Goal: Information Seeking & Learning: Learn about a topic

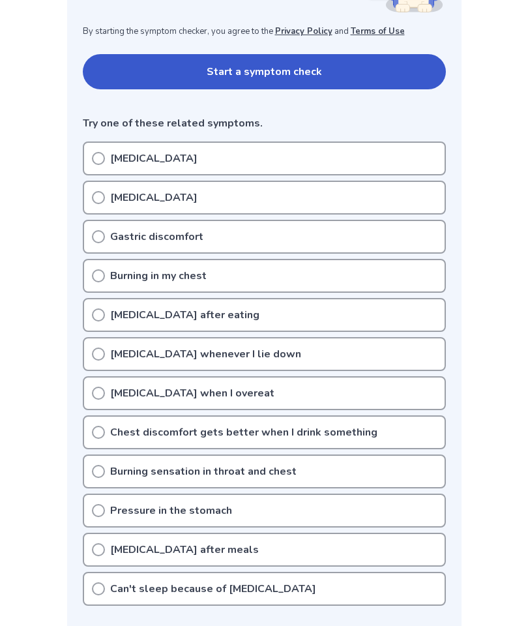
scroll to position [254, 0]
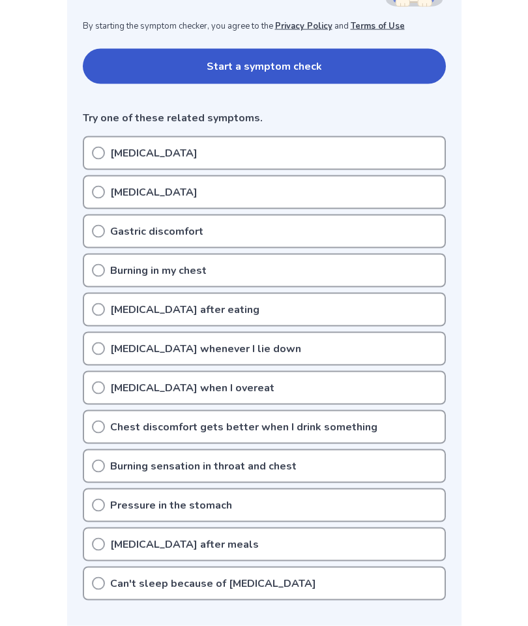
click at [105, 145] on div "[MEDICAL_DATA]" at bounding box center [264, 153] width 363 height 34
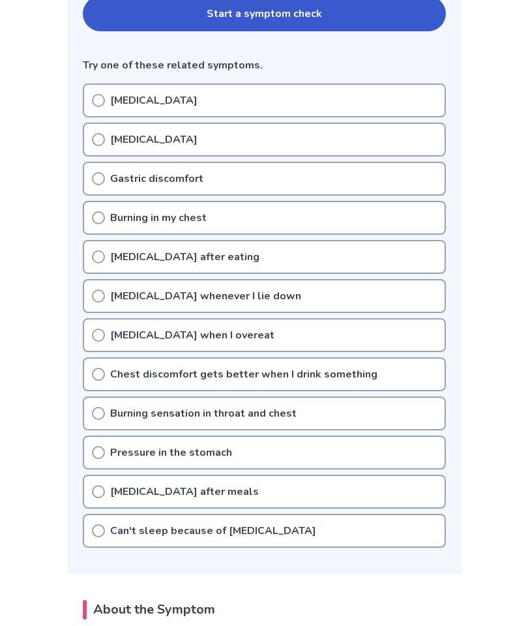
click at [99, 95] on icon at bounding box center [98, 100] width 13 height 13
click at [100, 144] on circle at bounding box center [99, 140] width 12 height 12
click at [406, 295] on div "Acid reflux whenever I lie down" at bounding box center [264, 296] width 363 height 34
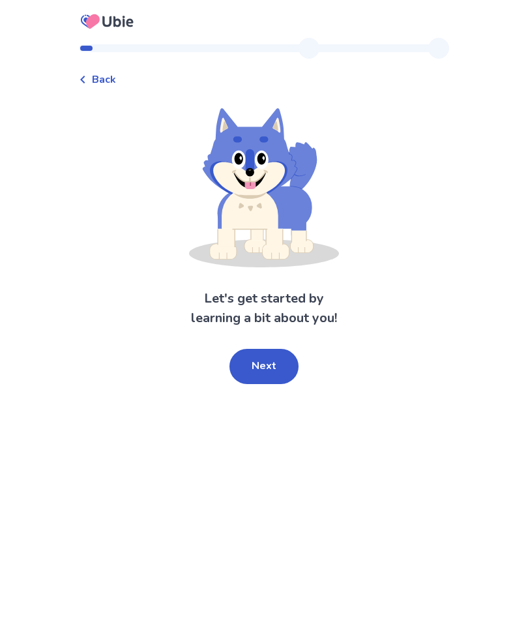
scroll to position [1, 0]
click at [283, 370] on button "Next" at bounding box center [264, 366] width 69 height 35
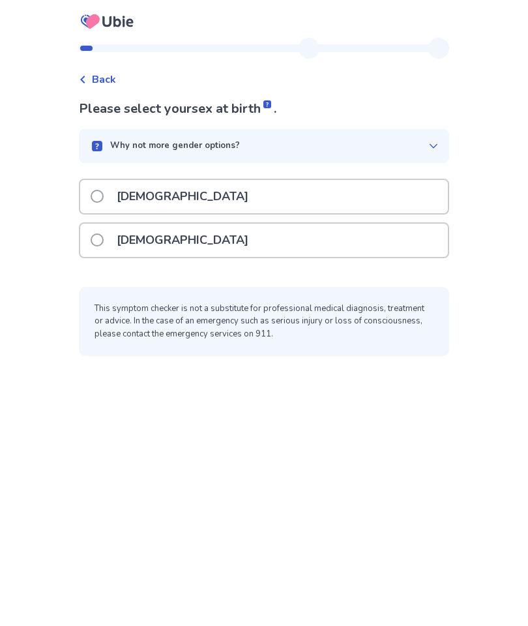
click at [104, 190] on span at bounding box center [97, 196] width 13 height 13
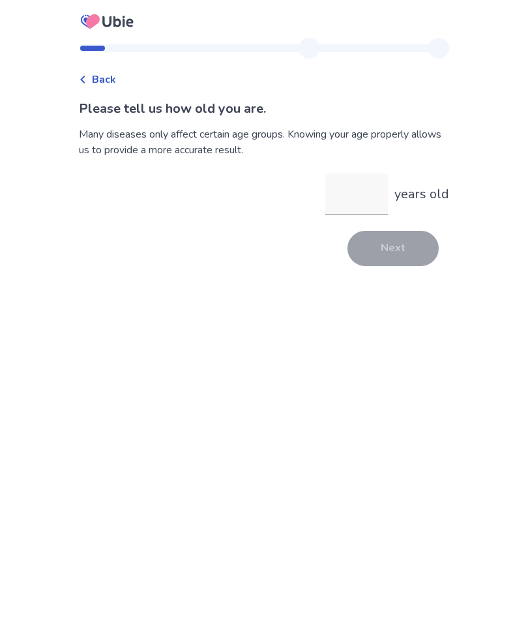
click at [340, 193] on input "years old" at bounding box center [356, 195] width 63 height 42
type input "**"
click at [414, 254] on button "Next" at bounding box center [393, 248] width 91 height 35
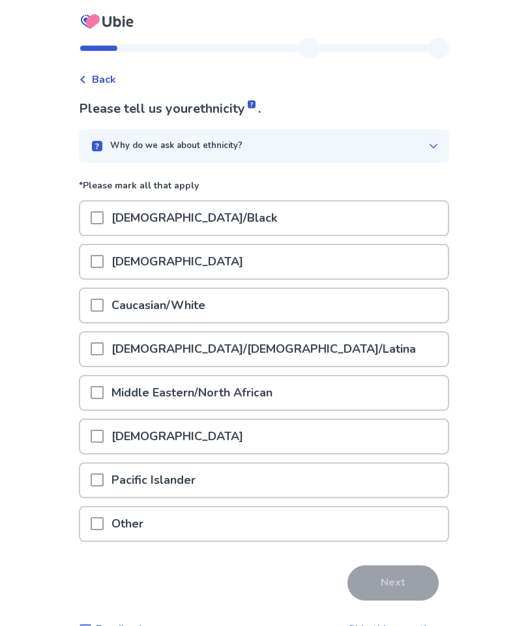
click at [94, 299] on div "Caucasian/White" at bounding box center [264, 305] width 368 height 33
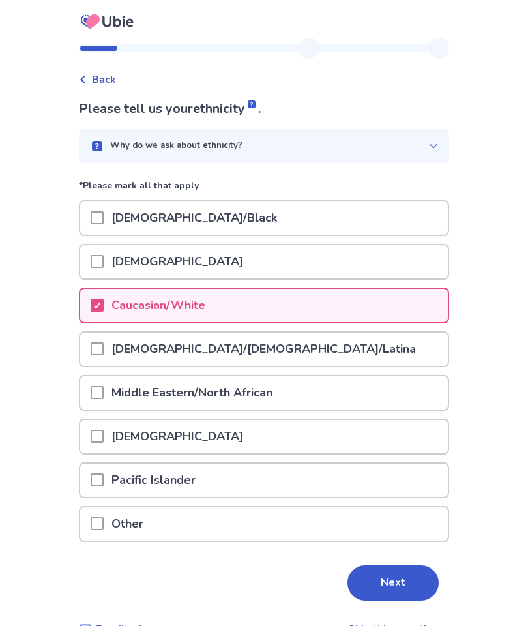
click at [403, 581] on button "Next" at bounding box center [393, 583] width 91 height 35
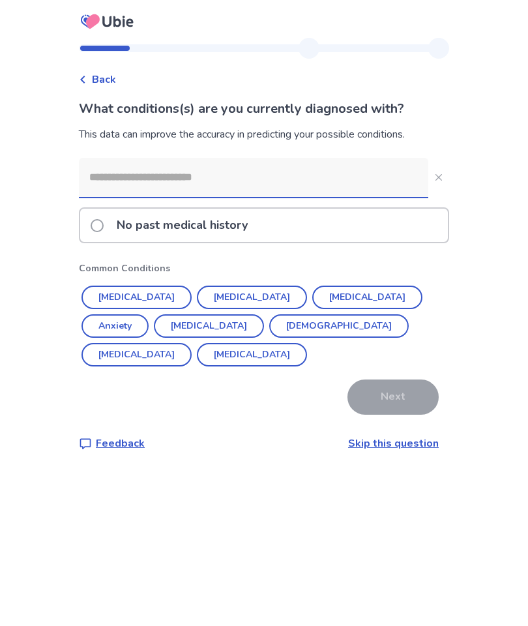
click at [102, 226] on span at bounding box center [97, 225] width 13 height 13
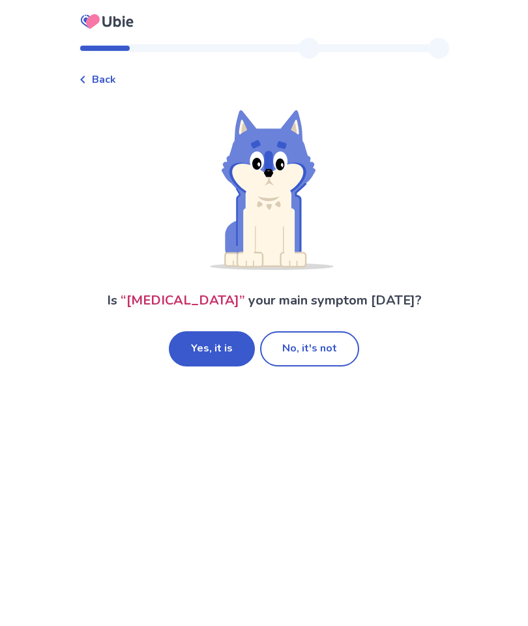
click at [196, 354] on button "Yes, it is" at bounding box center [212, 348] width 86 height 35
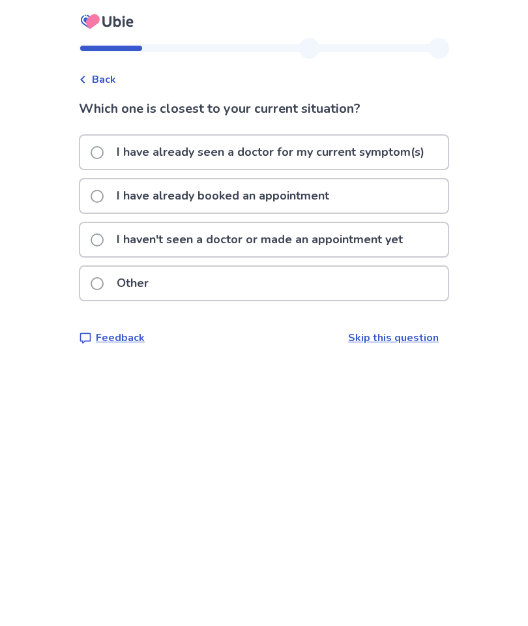
click at [104, 148] on span at bounding box center [97, 152] width 13 height 13
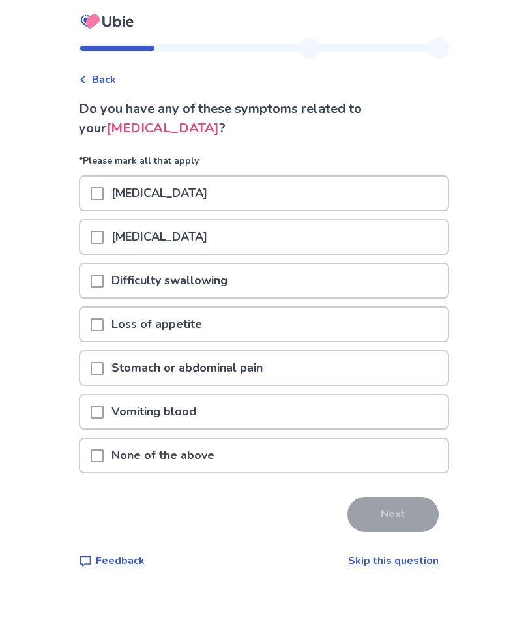
click at [102, 185] on div at bounding box center [97, 193] width 13 height 33
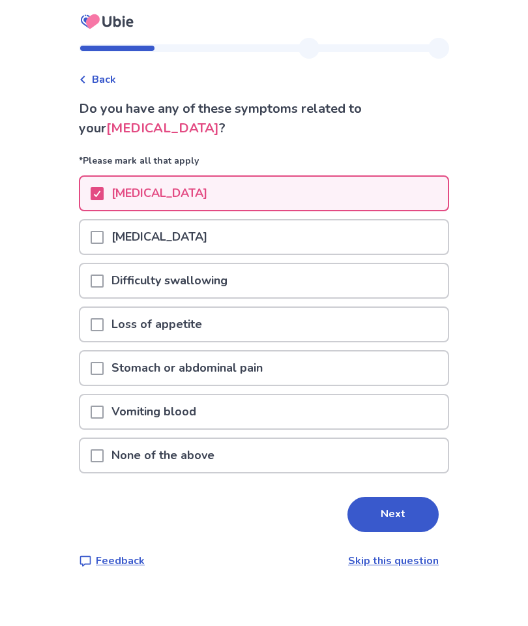
click at [388, 521] on button "Next" at bounding box center [393, 514] width 91 height 35
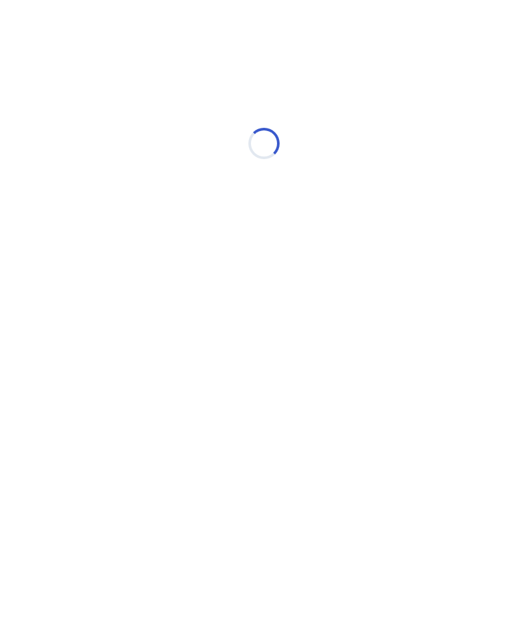
select select "*"
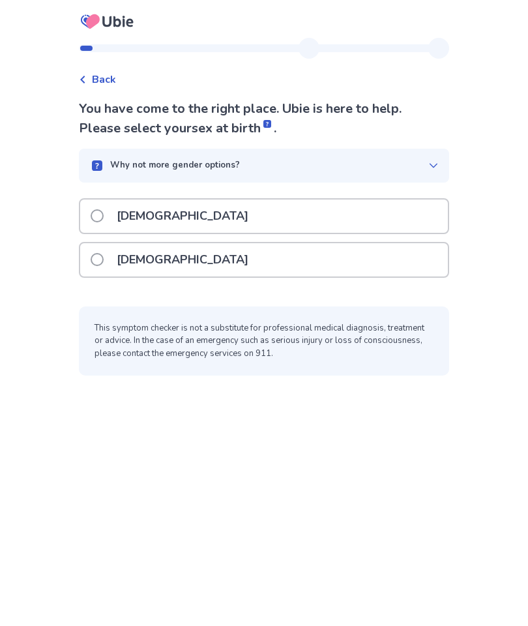
click at [104, 214] on span at bounding box center [97, 215] width 13 height 13
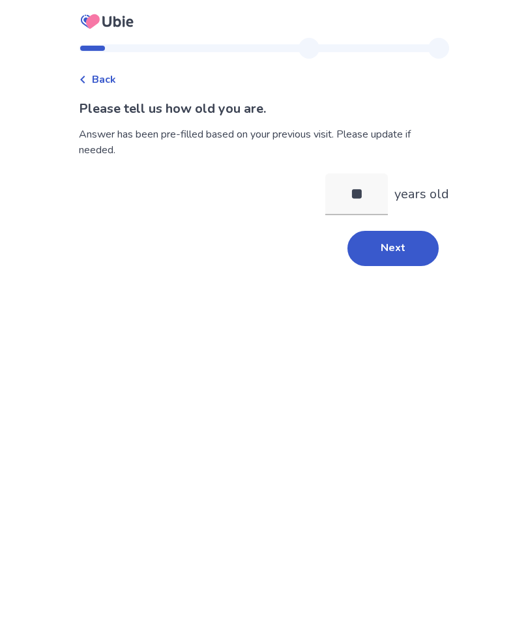
click at [398, 242] on button "Next" at bounding box center [393, 248] width 91 height 35
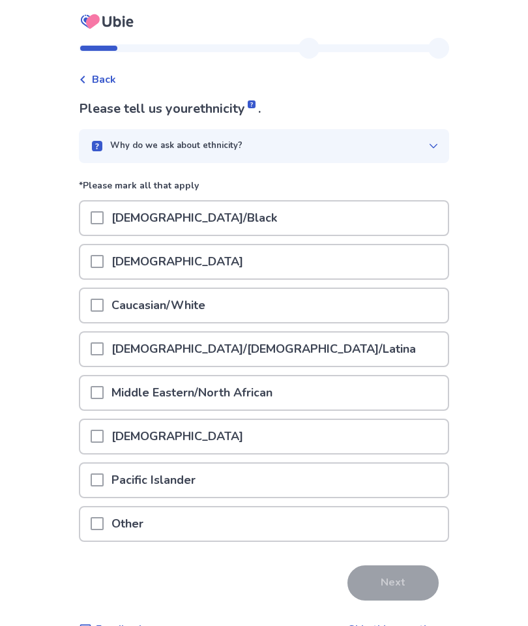
click at [104, 297] on div at bounding box center [97, 305] width 13 height 33
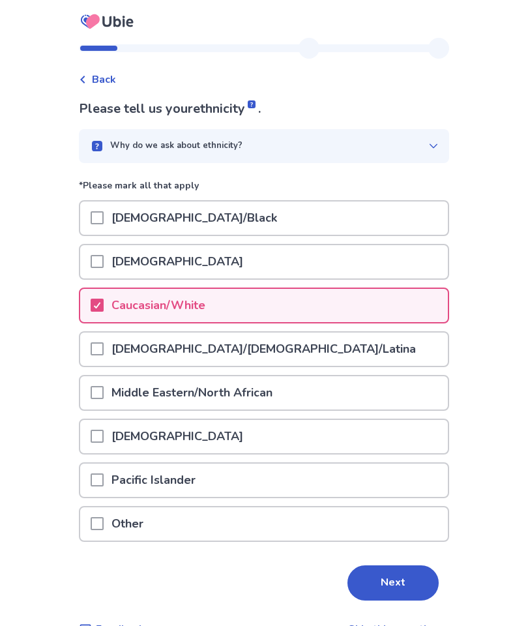
click at [390, 572] on button "Next" at bounding box center [393, 583] width 91 height 35
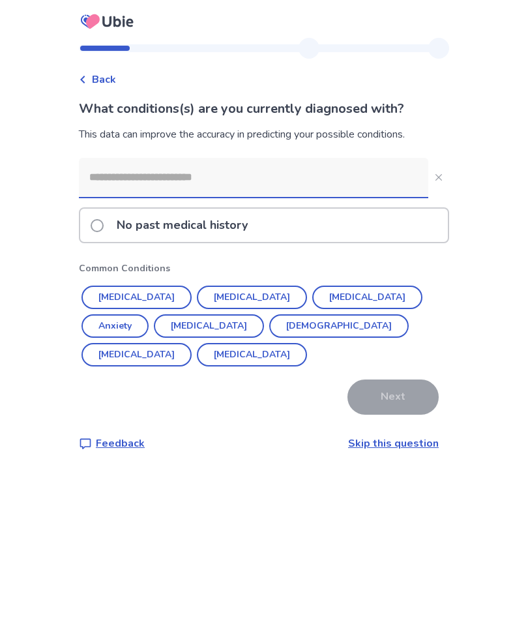
click at [110, 296] on button "[MEDICAL_DATA]" at bounding box center [137, 297] width 110 height 23
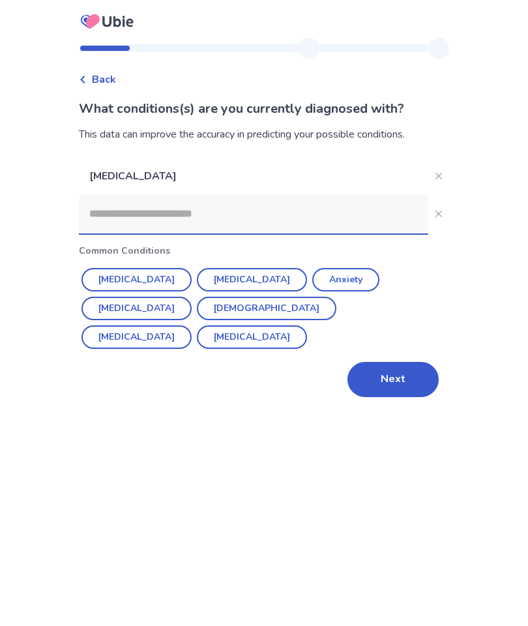
click at [313, 283] on button "Anxiety" at bounding box center [345, 279] width 67 height 23
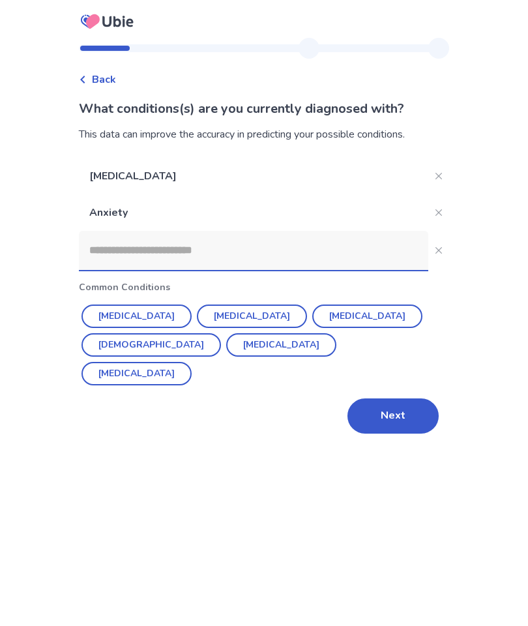
click at [385, 414] on button "Next" at bounding box center [393, 416] width 91 height 35
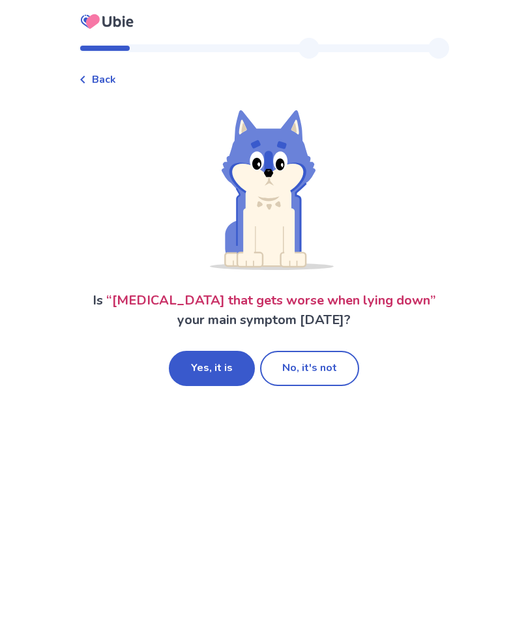
click at [226, 358] on button "Yes, it is" at bounding box center [212, 368] width 86 height 35
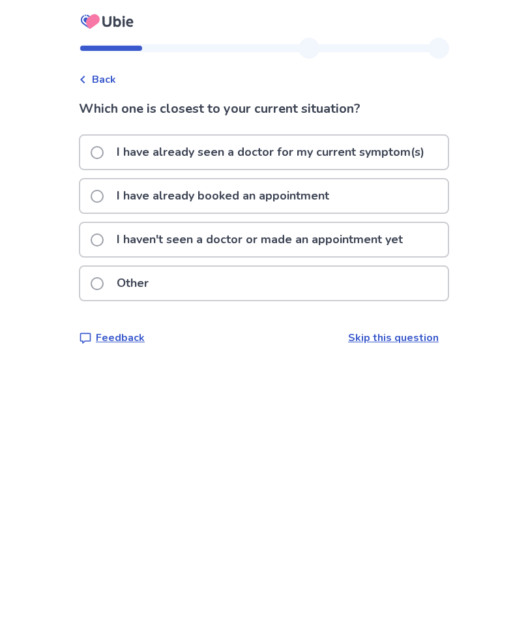
click at [98, 151] on span at bounding box center [97, 152] width 13 height 13
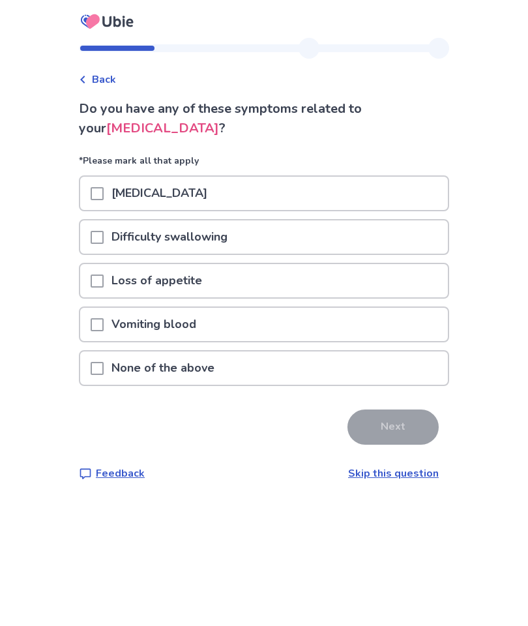
click at [104, 192] on span at bounding box center [97, 193] width 13 height 13
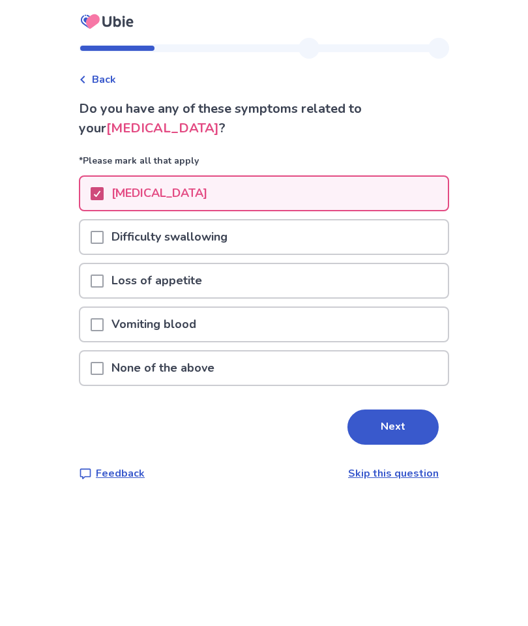
click at [397, 429] on button "Next" at bounding box center [393, 427] width 91 height 35
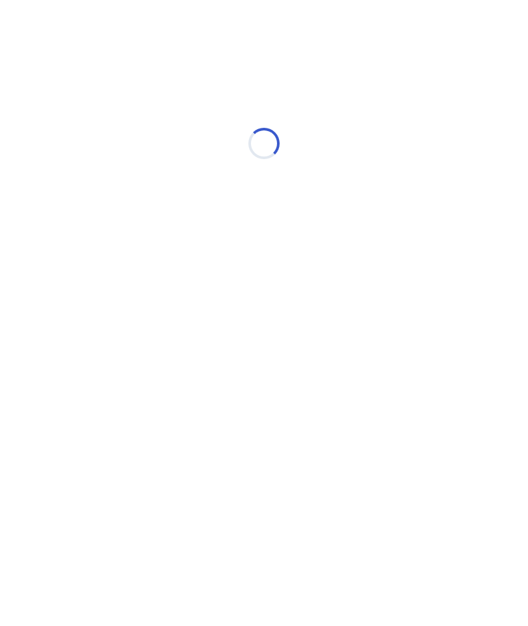
select select "*"
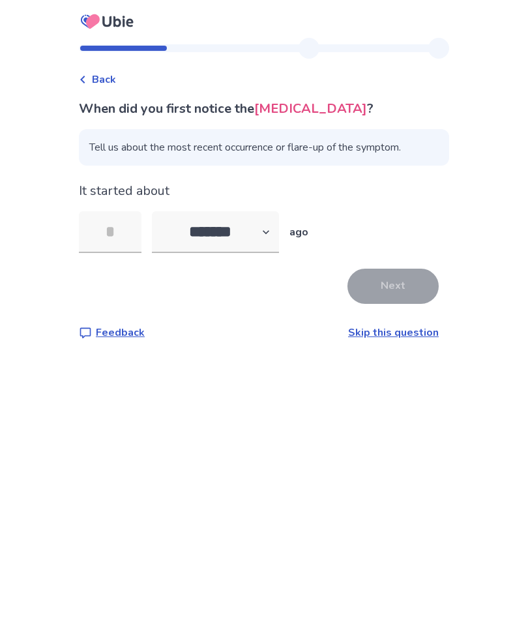
click at [115, 235] on input "tel" at bounding box center [110, 232] width 63 height 42
type input "*"
click at [271, 232] on select "******* ****** ******* ******** *******" at bounding box center [215, 232] width 127 height 42
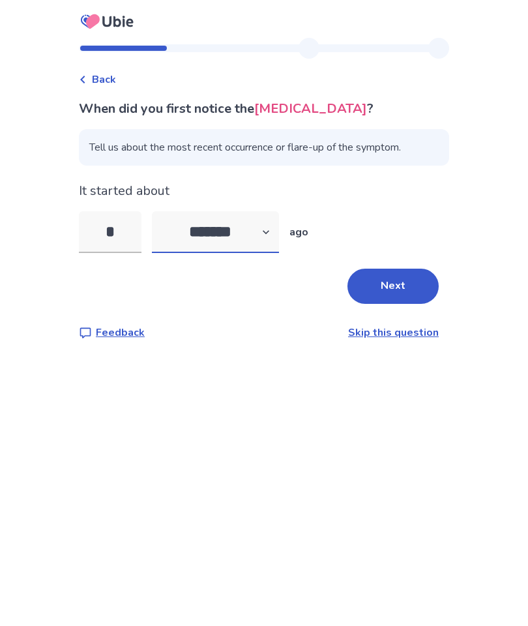
select select "*"
click at [402, 288] on button "Next" at bounding box center [393, 286] width 91 height 35
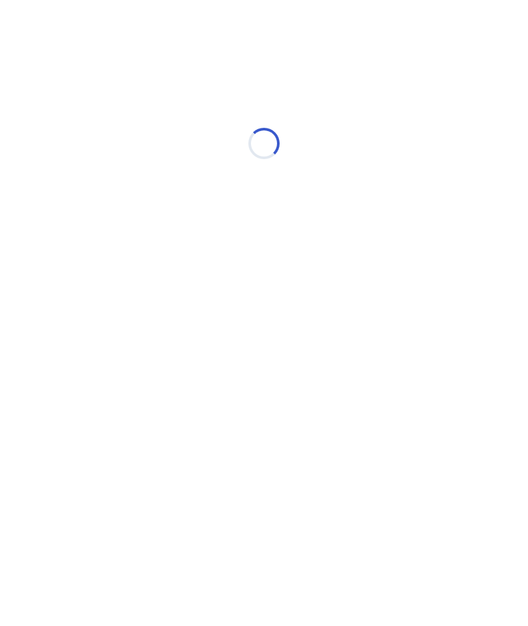
select select "*"
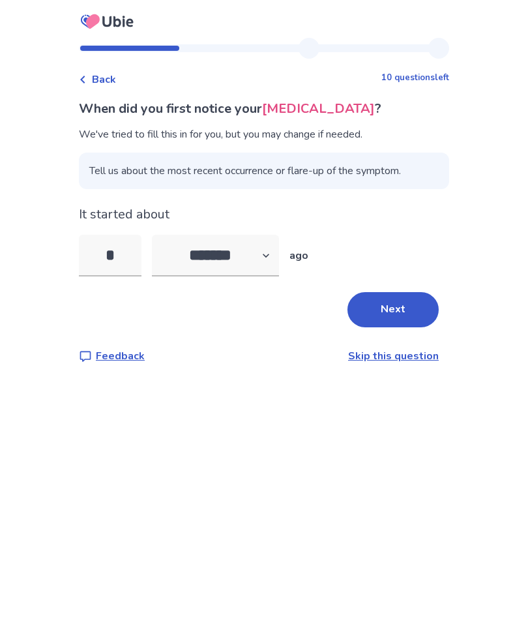
click at [394, 312] on button "Next" at bounding box center [393, 309] width 91 height 35
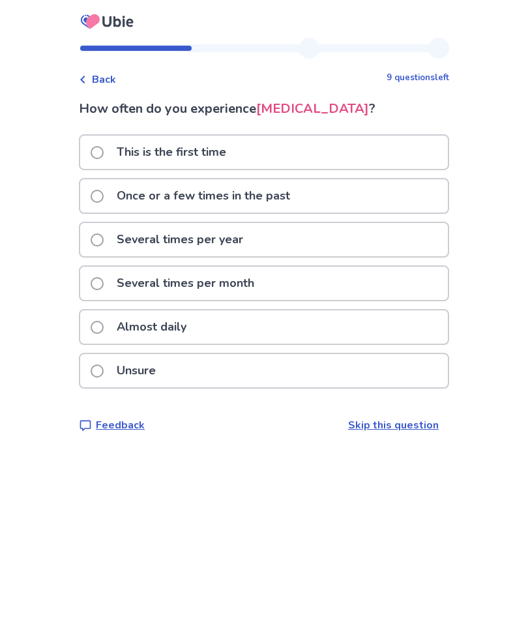
click at [104, 327] on span at bounding box center [97, 327] width 13 height 13
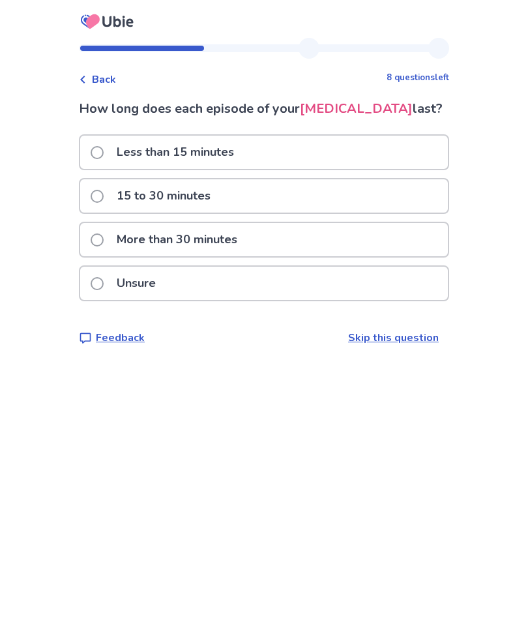
click at [98, 234] on label "More than 30 minutes" at bounding box center [168, 239] width 155 height 33
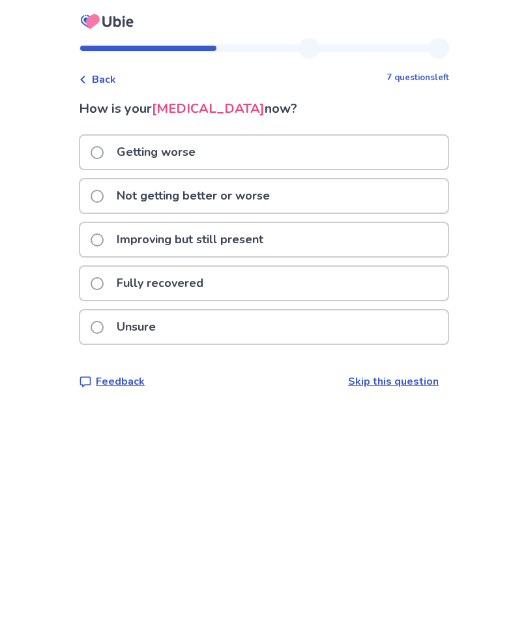
click at [104, 238] on span at bounding box center [97, 240] width 13 height 13
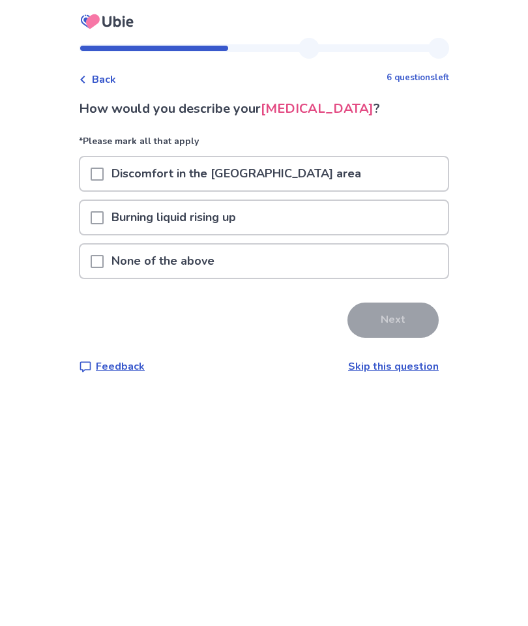
click at [102, 215] on span at bounding box center [97, 217] width 13 height 13
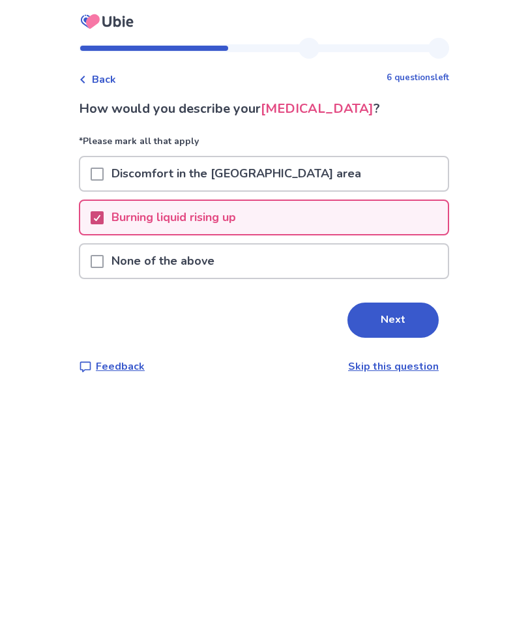
click at [101, 217] on icon at bounding box center [97, 218] width 8 height 7
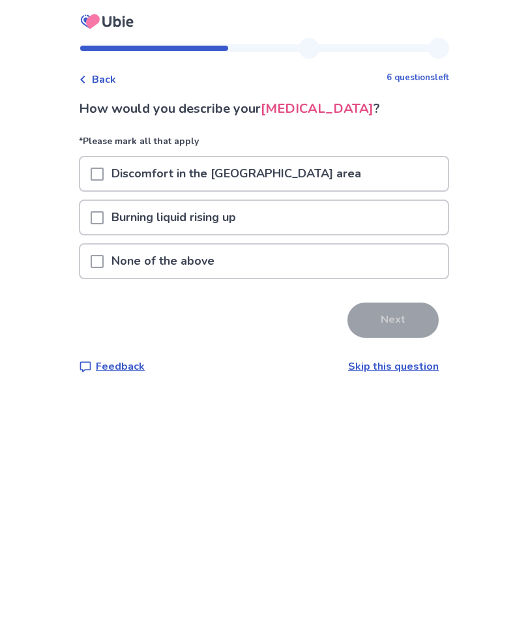
click at [101, 172] on span at bounding box center [97, 174] width 13 height 13
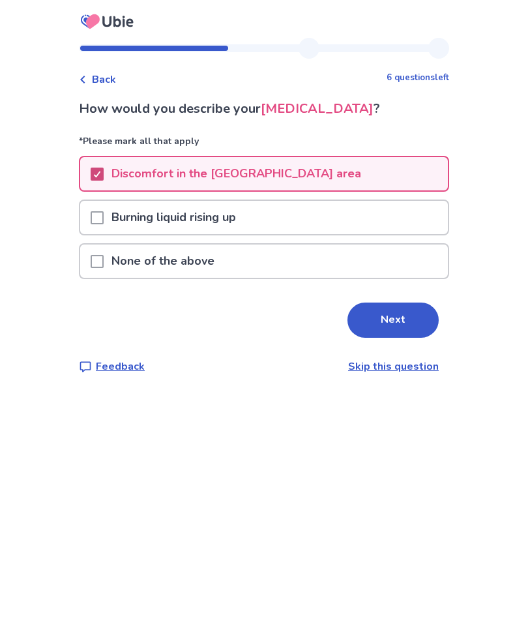
click at [392, 320] on button "Next" at bounding box center [393, 320] width 91 height 35
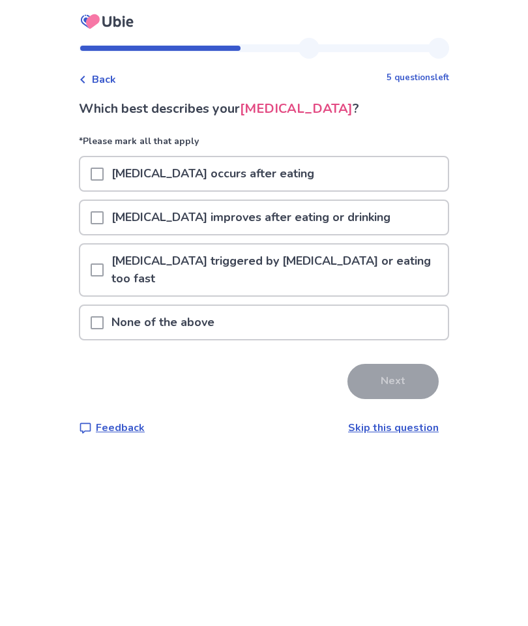
click at [100, 217] on span at bounding box center [97, 217] width 13 height 13
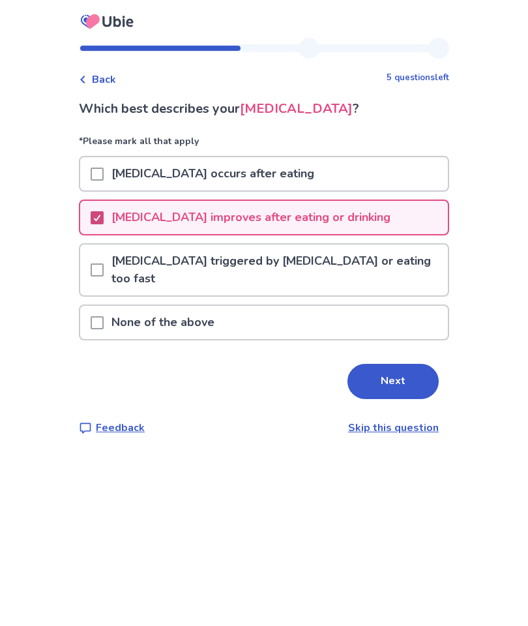
click at [393, 378] on button "Next" at bounding box center [393, 381] width 91 height 35
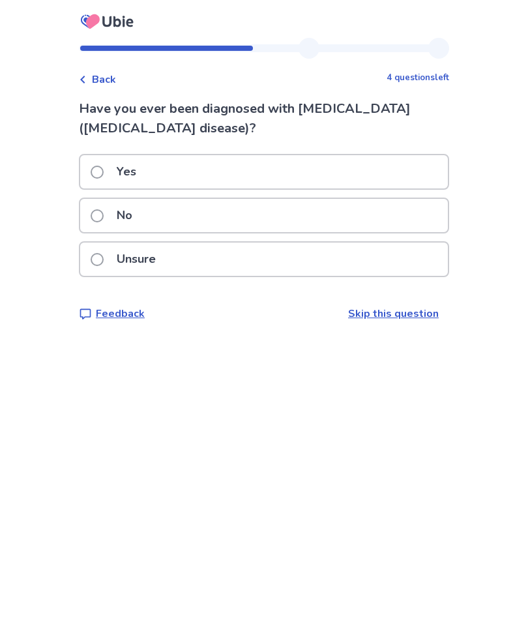
click at [106, 202] on label "No" at bounding box center [116, 215] width 50 height 33
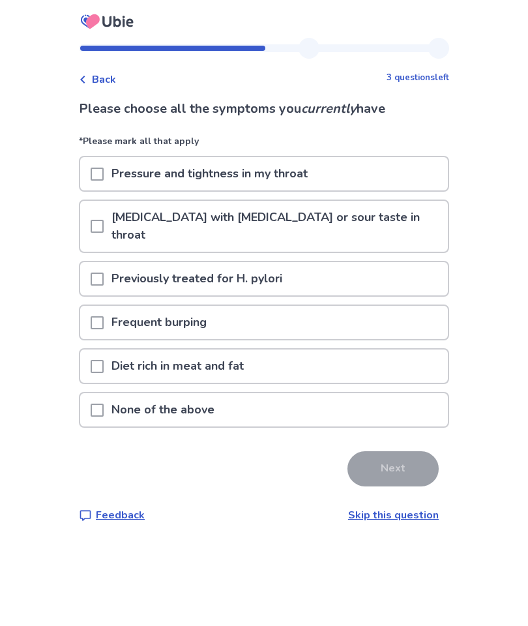
click at [104, 170] on span at bounding box center [97, 174] width 13 height 13
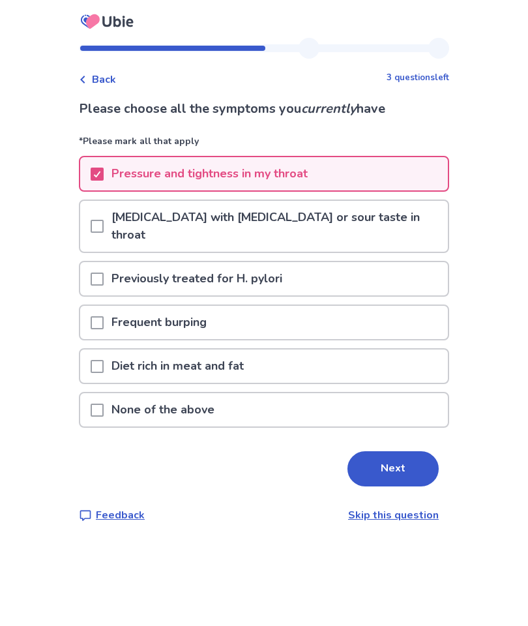
click at [101, 220] on span at bounding box center [97, 226] width 13 height 13
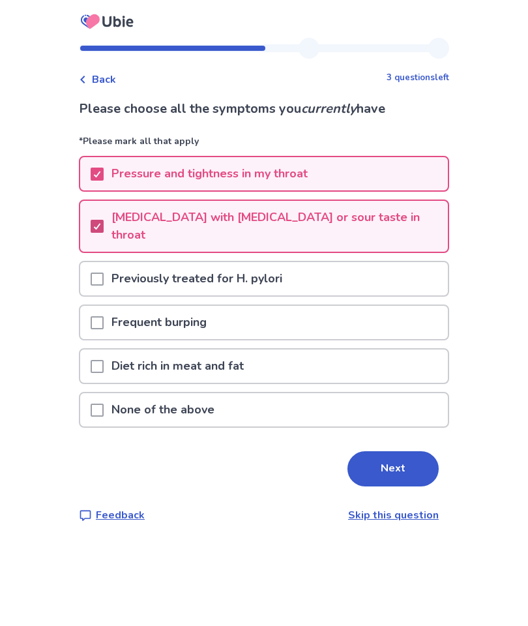
click at [101, 273] on span at bounding box center [97, 279] width 13 height 13
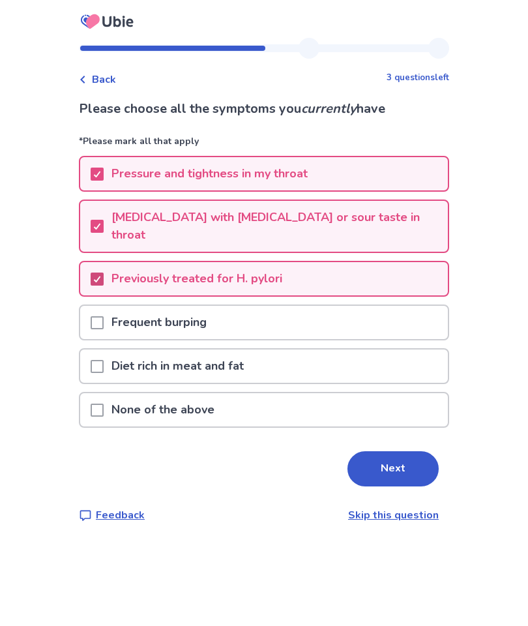
click at [404, 451] on button "Next" at bounding box center [393, 468] width 91 height 35
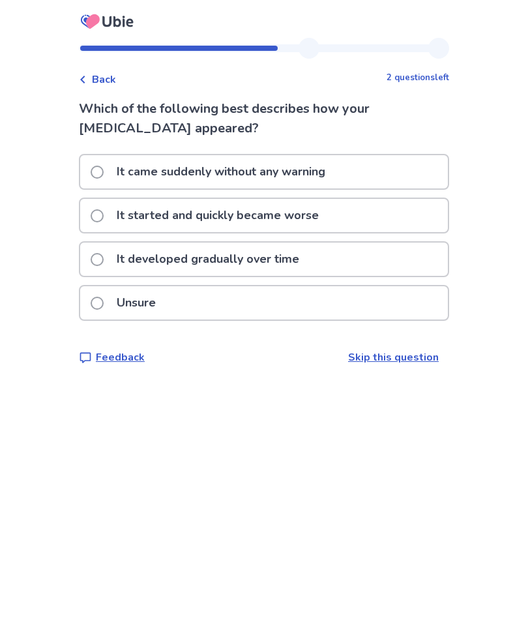
click at [104, 169] on span at bounding box center [97, 172] width 13 height 13
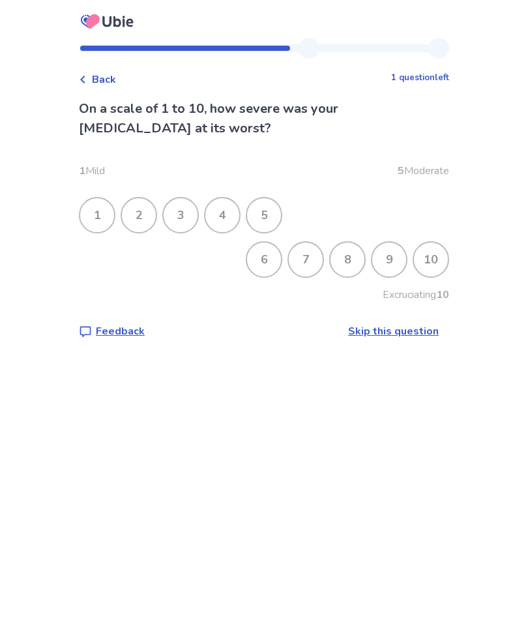
click at [279, 216] on div "5" at bounding box center [264, 215] width 34 height 34
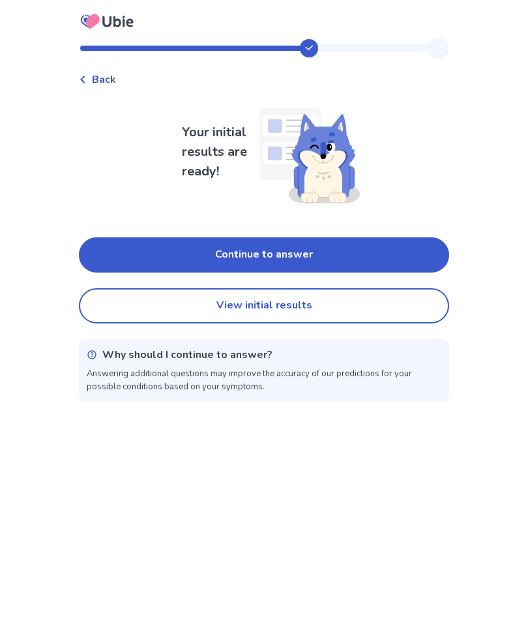
click at [394, 254] on button "Continue to answer" at bounding box center [264, 254] width 370 height 35
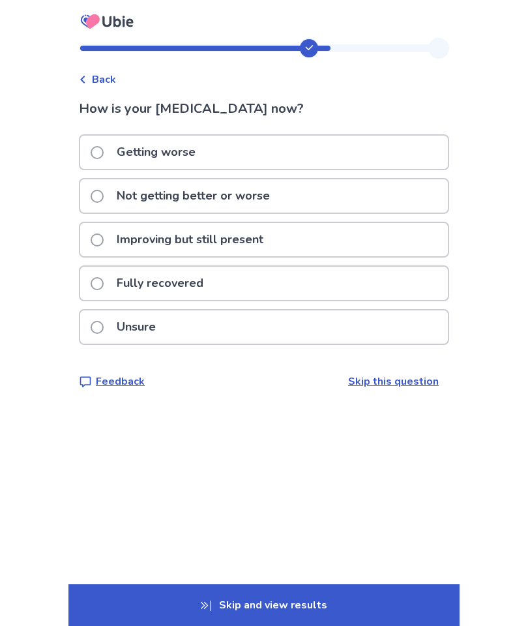
click at [92, 235] on div "Improving but still present" at bounding box center [264, 239] width 368 height 33
click at [103, 236] on span at bounding box center [97, 240] width 13 height 13
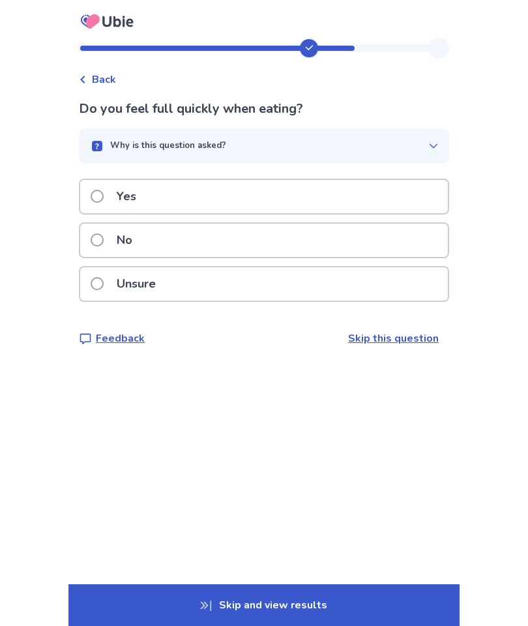
click at [104, 194] on span at bounding box center [97, 196] width 13 height 13
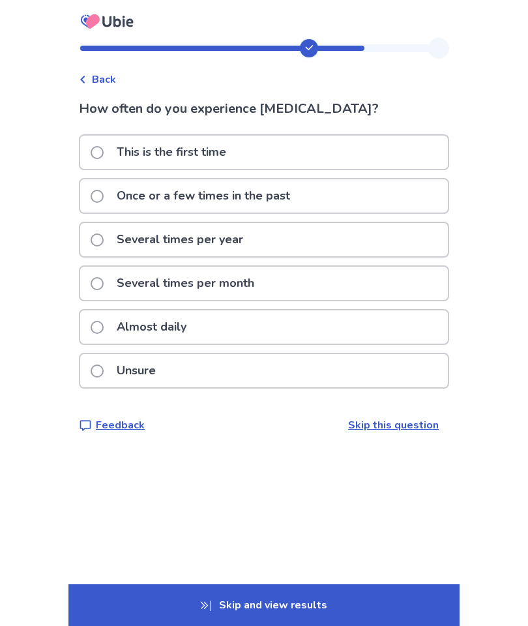
click at [104, 324] on span at bounding box center [97, 327] width 13 height 13
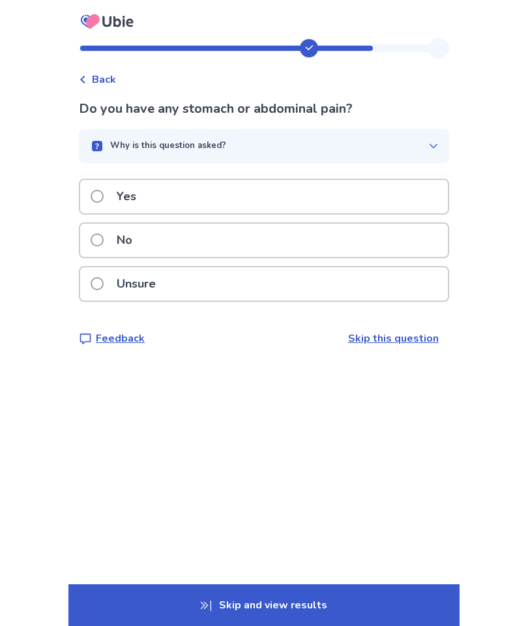
click at [104, 245] on span at bounding box center [97, 240] width 13 height 13
click at [104, 239] on span at bounding box center [97, 240] width 13 height 13
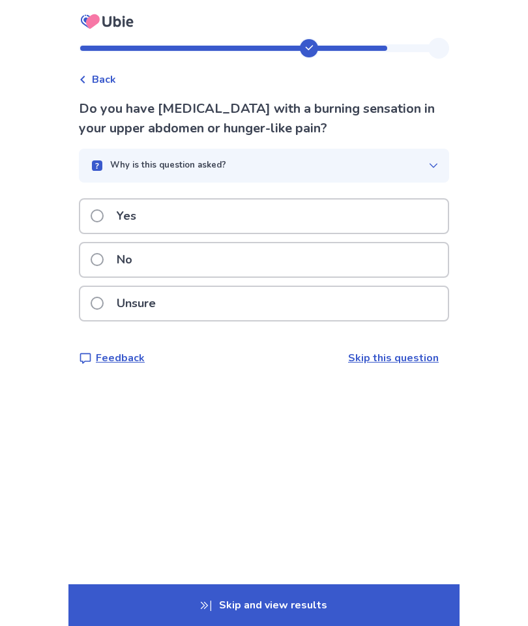
click at [103, 293] on label "Unsure" at bounding box center [127, 303] width 73 height 33
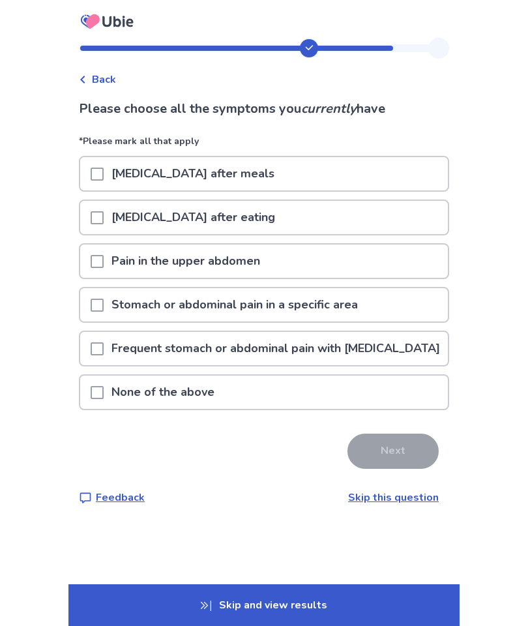
click at [104, 170] on span at bounding box center [97, 174] width 13 height 13
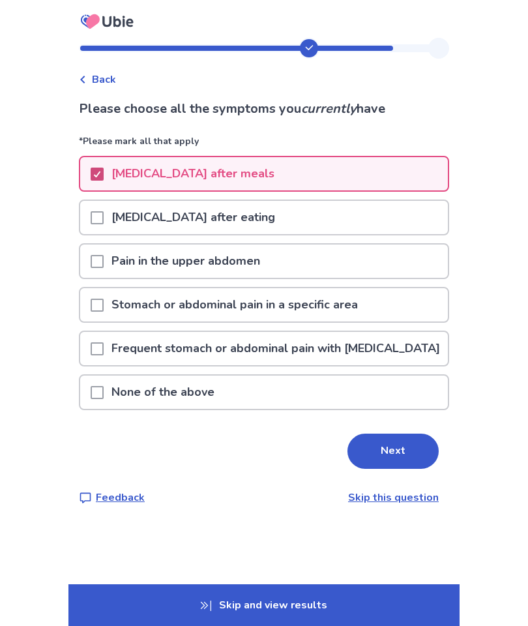
click at [397, 469] on button "Next" at bounding box center [393, 451] width 91 height 35
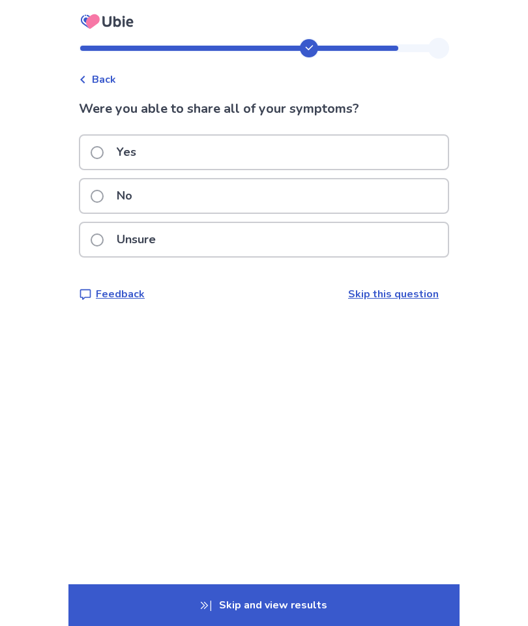
click at [104, 151] on span at bounding box center [97, 152] width 13 height 13
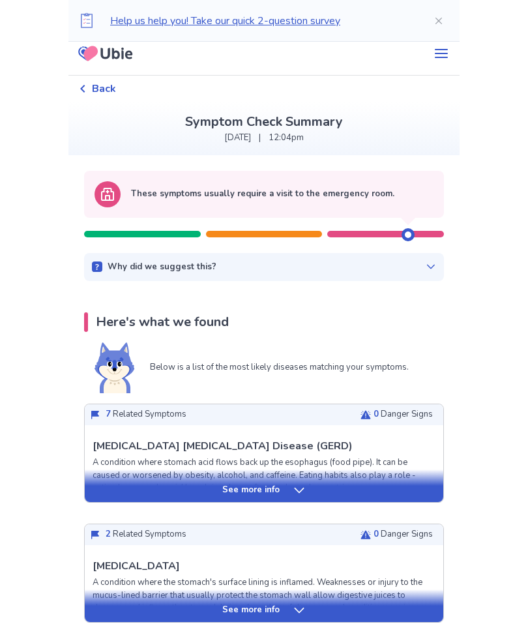
scroll to position [31, 0]
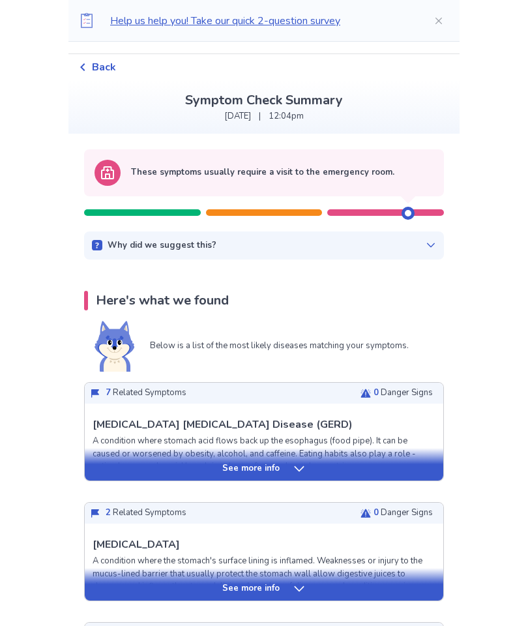
click at [305, 470] on div "See more info" at bounding box center [264, 468] width 359 height 13
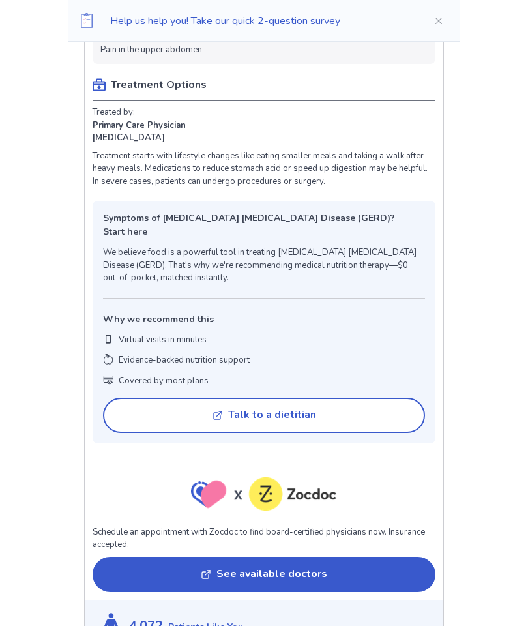
scroll to position [888, 0]
